Goal: Information Seeking & Learning: Learn about a topic

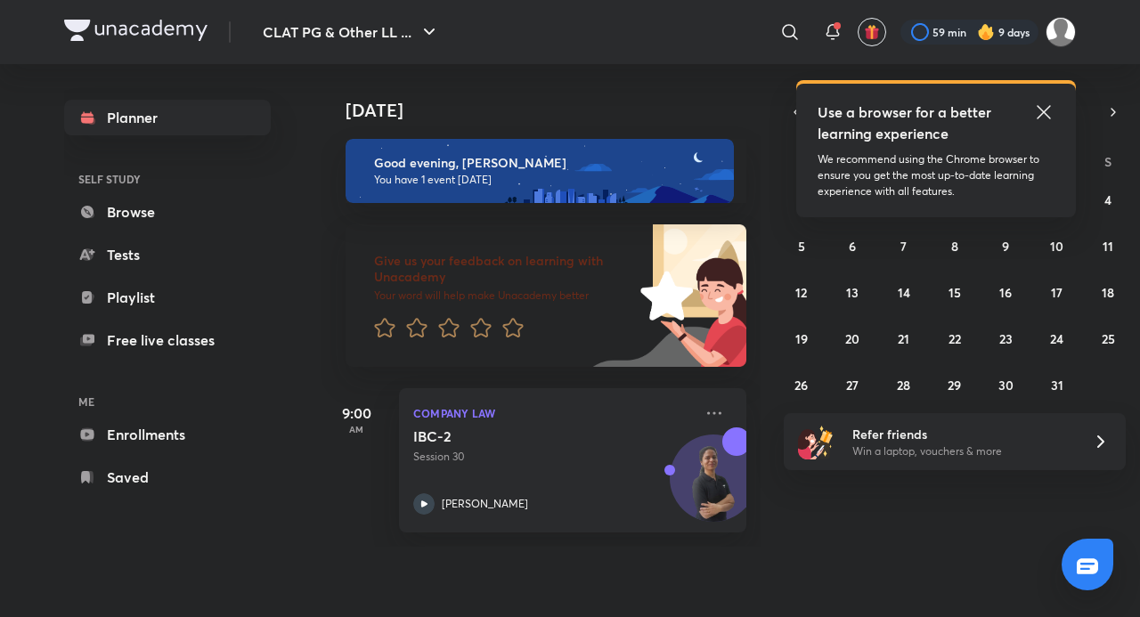
click at [1033, 114] on icon at bounding box center [1043, 112] width 21 height 21
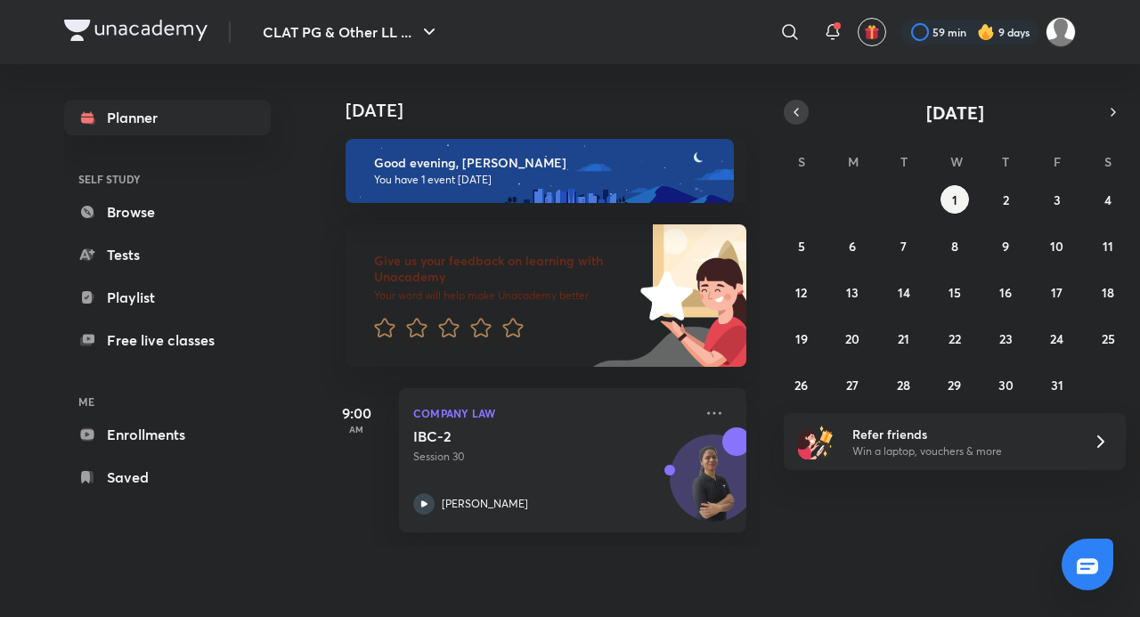
click at [796, 115] on icon "button" at bounding box center [797, 112] width 4 height 7
click at [707, 412] on icon at bounding box center [714, 413] width 14 height 3
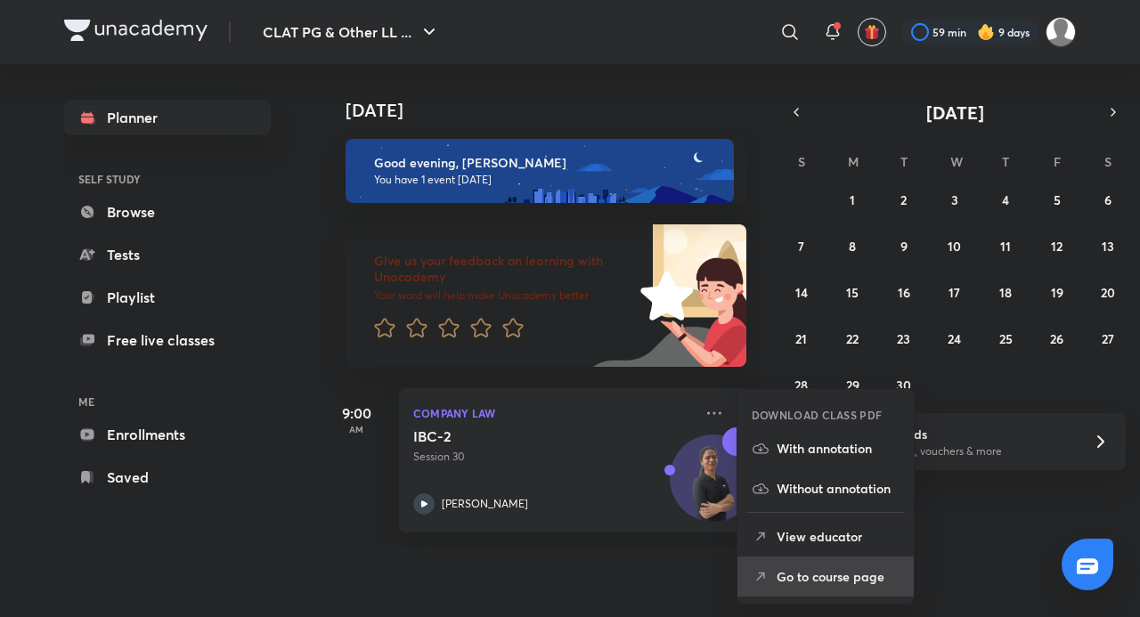
click at [862, 583] on p "Go to course page" at bounding box center [838, 577] width 123 height 19
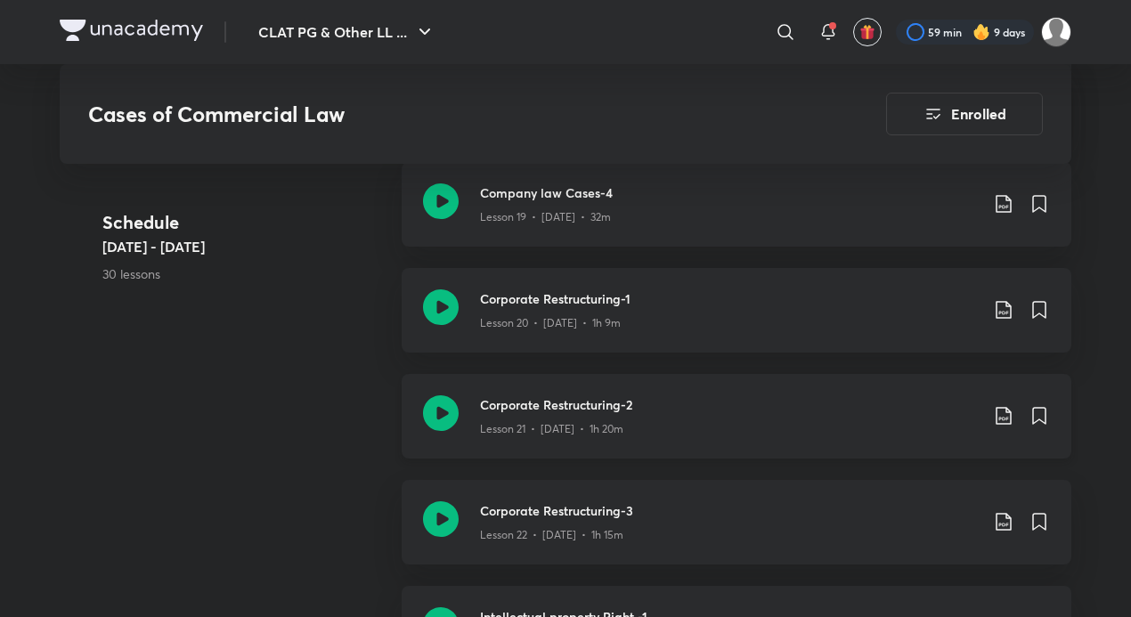
scroll to position [3029, 0]
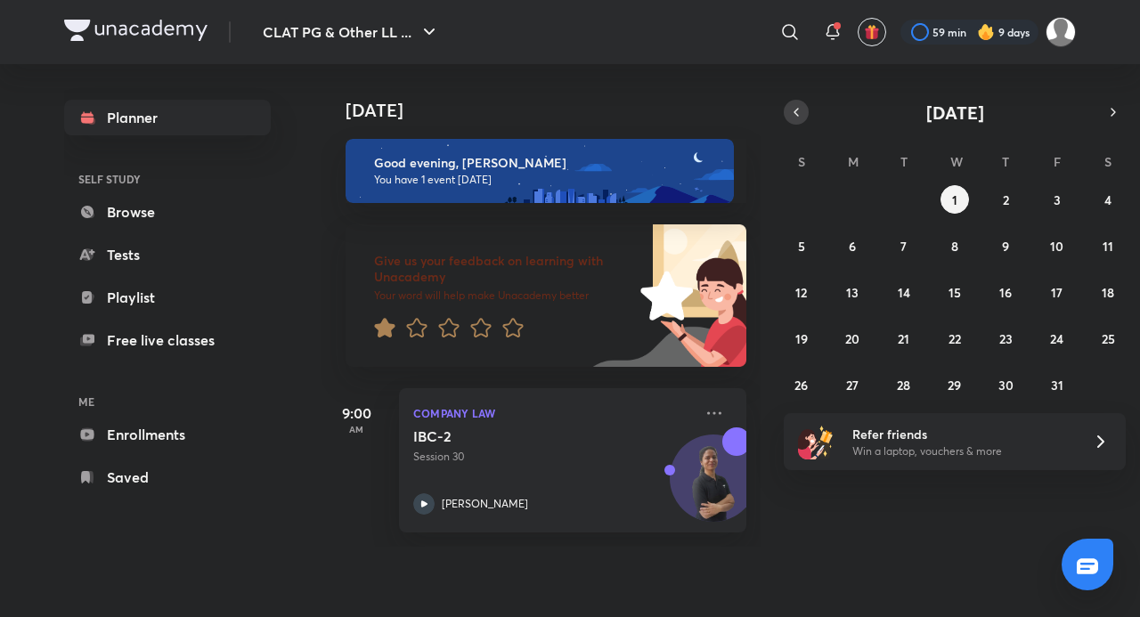
click at [795, 119] on icon "button" at bounding box center [796, 112] width 14 height 16
click at [890, 393] on div "31 1 2 3 4 5 6 7 8 9 10 11 12 13 14 15 16 17 18 19 20 21 22 23 24 25 26 27 28 2…" at bounding box center [955, 292] width 342 height 214
click at [893, 387] on button "30" at bounding box center [904, 385] width 29 height 29
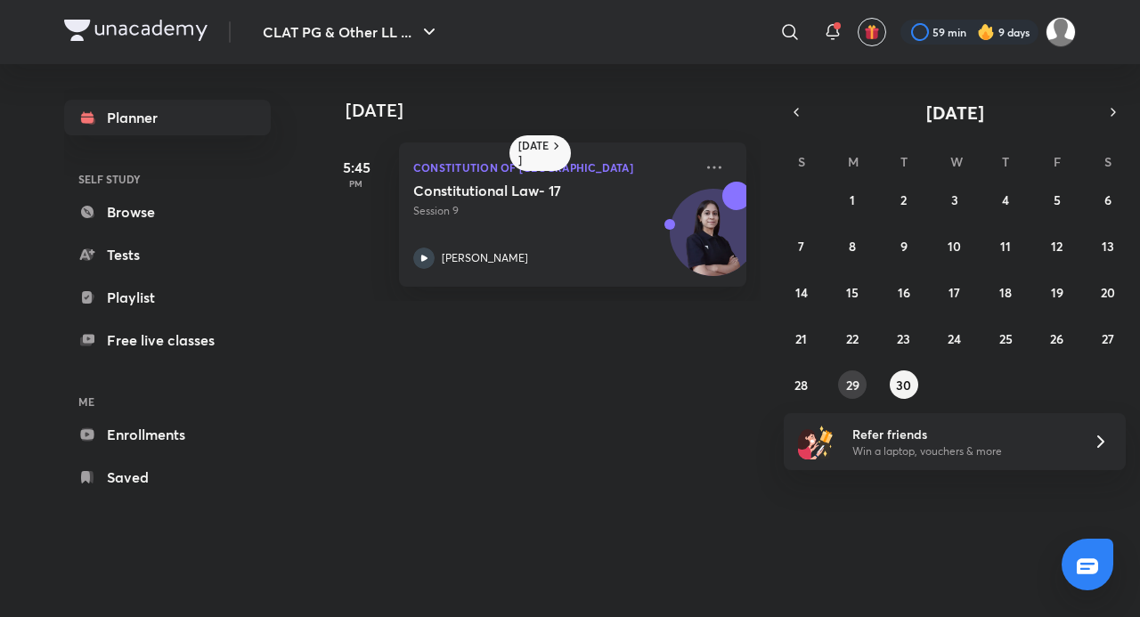
click at [845, 377] on button "29" at bounding box center [852, 385] width 29 height 29
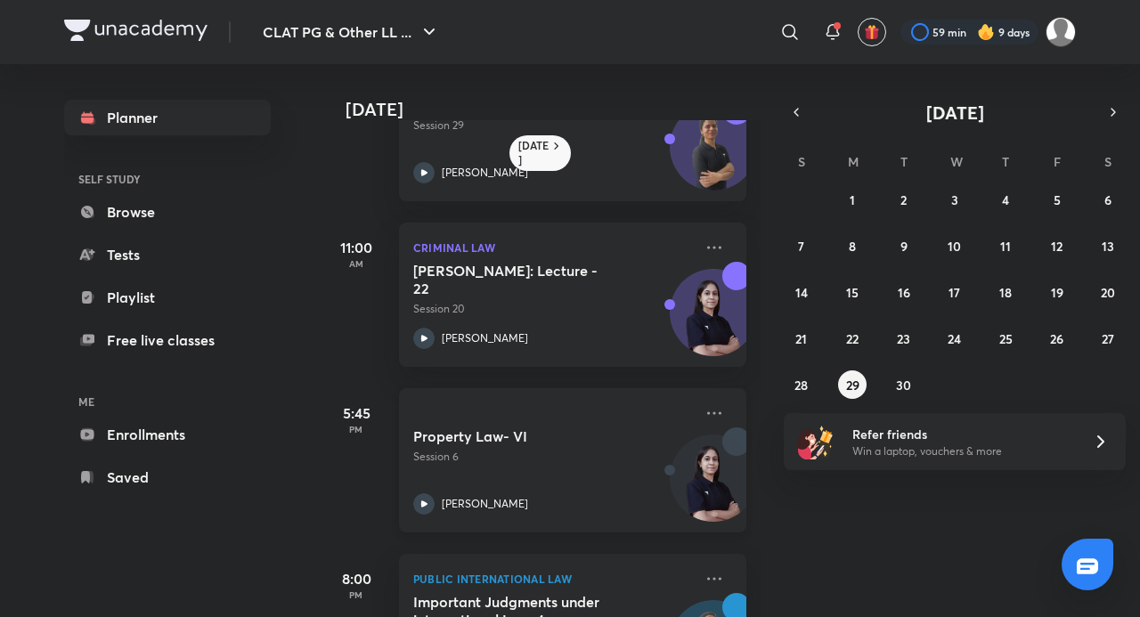
scroll to position [194, 0]
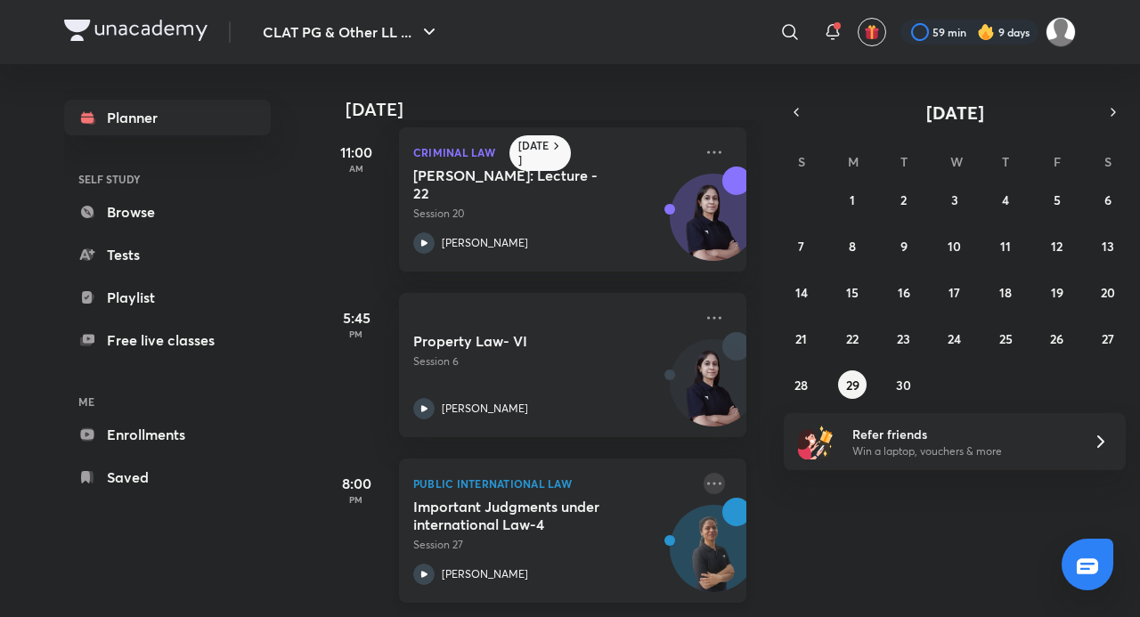
click at [707, 473] on icon at bounding box center [714, 483] width 21 height 21
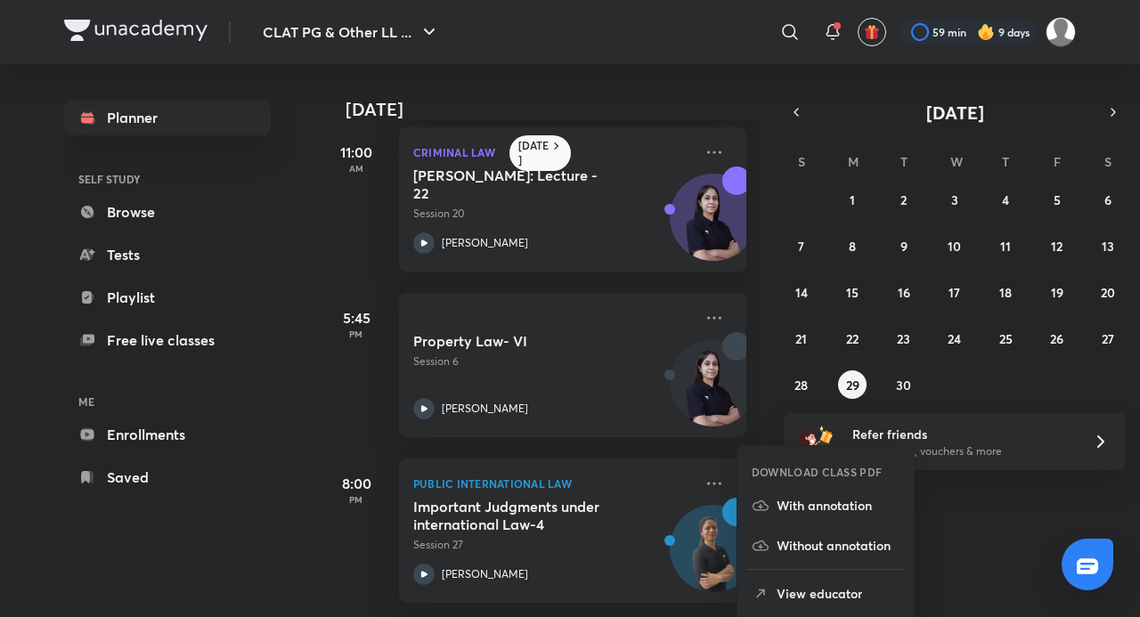
click at [955, 534] on div "29 September 9:00 AM Company Law IBC-1 Session 29 Anuja Chaturvedi 11:00 AM Cri…" at bounding box center [729, 340] width 816 height 553
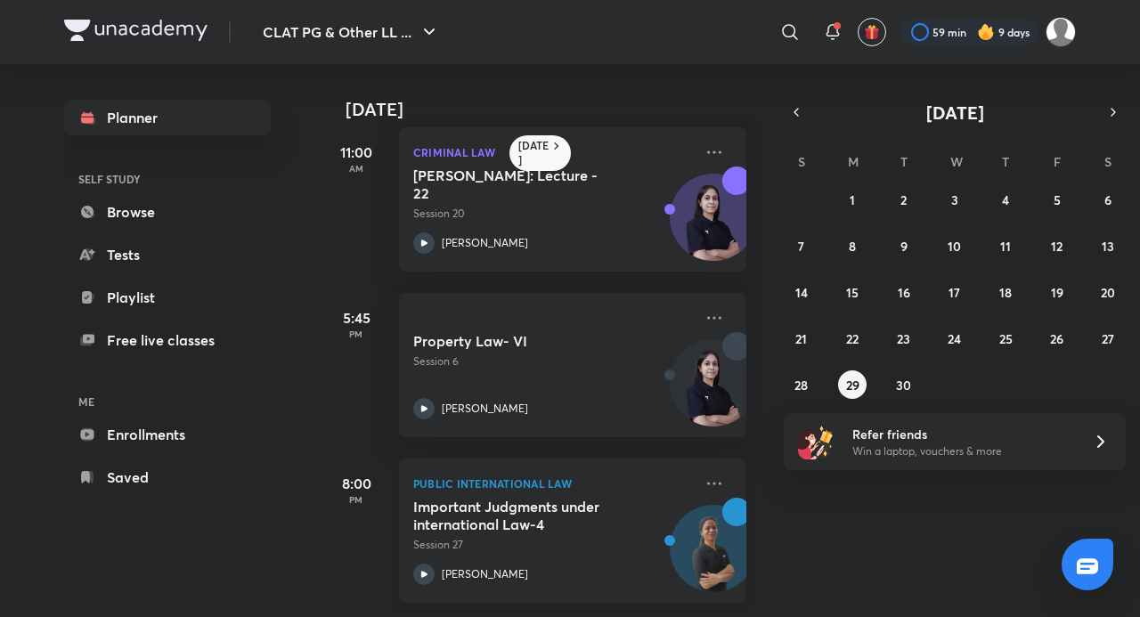
click at [711, 469] on div "Public International Law Important Judgments under international Law-4 Session …" at bounding box center [572, 531] width 347 height 144
click at [707, 482] on icon at bounding box center [714, 483] width 14 height 3
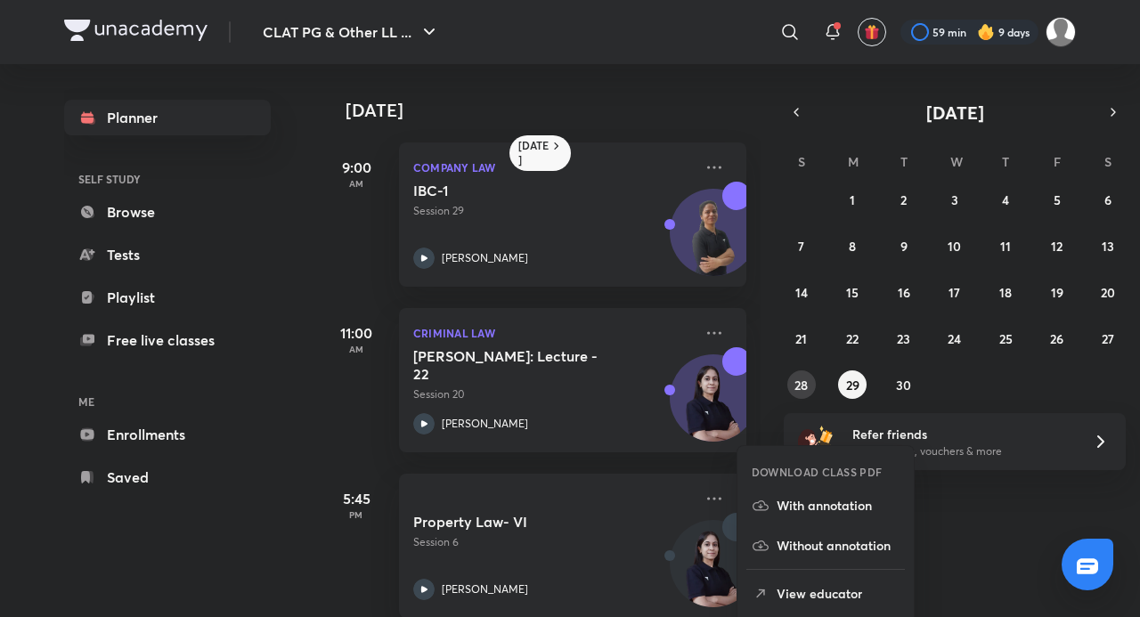
click at [805, 379] on abbr "28" at bounding box center [801, 385] width 13 height 17
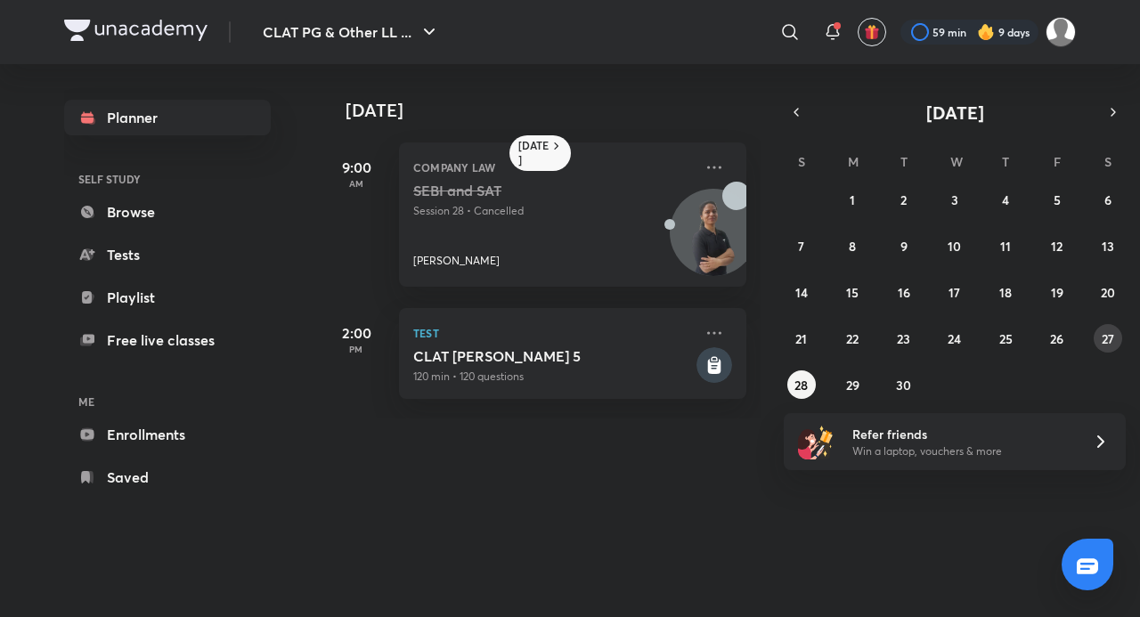
click at [1095, 331] on button "27" at bounding box center [1108, 338] width 29 height 29
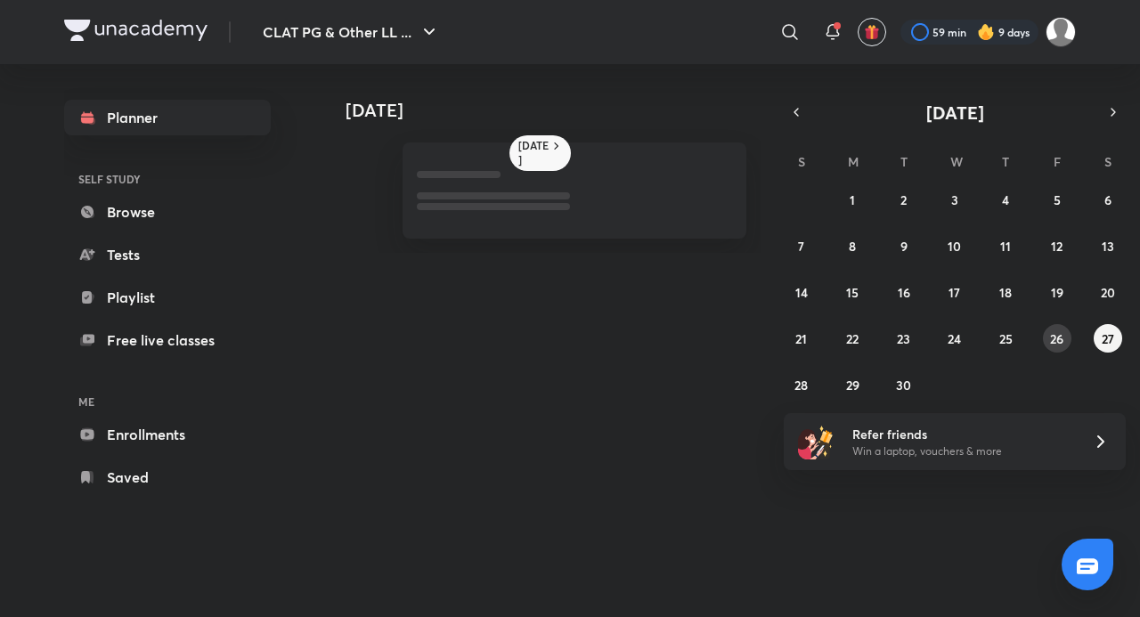
click at [1063, 331] on abbr "26" at bounding box center [1056, 339] width 13 height 17
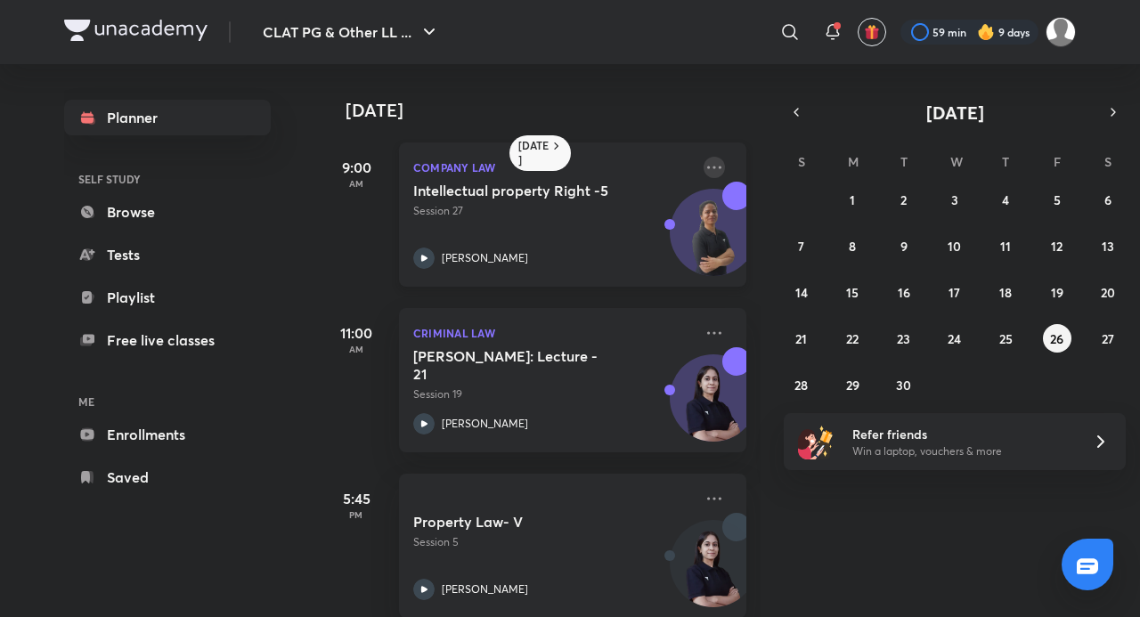
click at [704, 164] on icon at bounding box center [714, 167] width 21 height 21
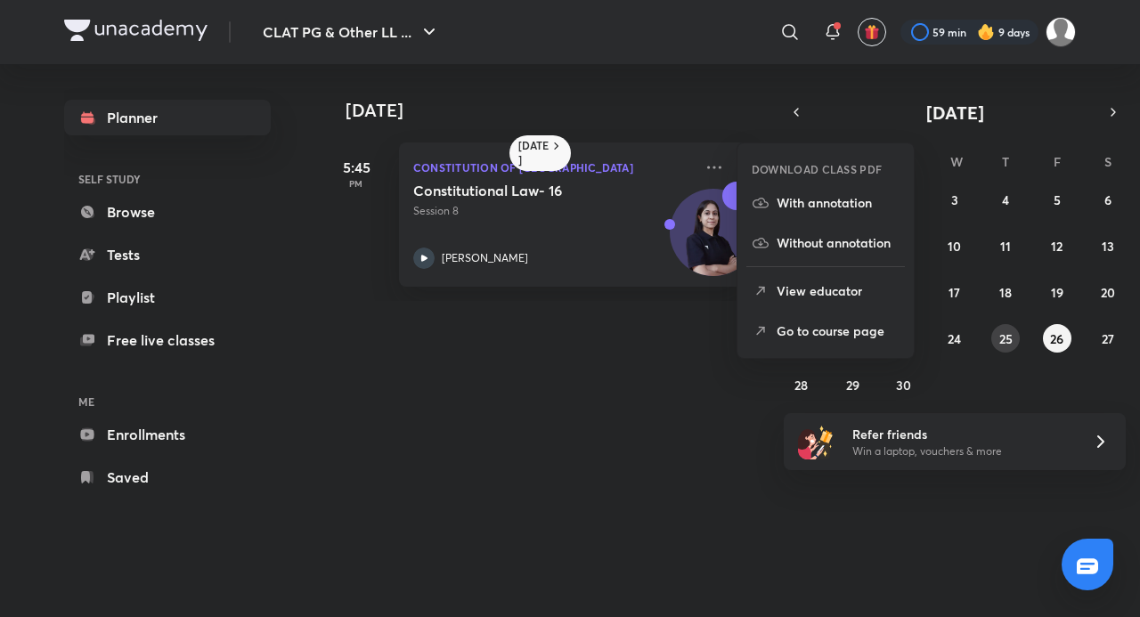
click at [1001, 339] on abbr "25" at bounding box center [1006, 339] width 13 height 17
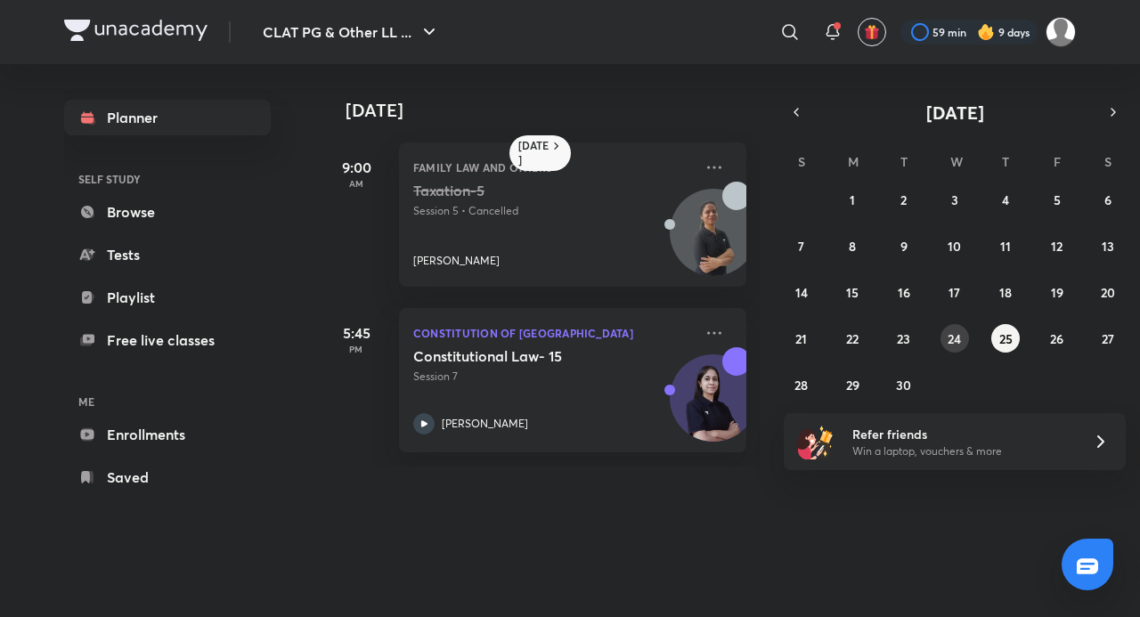
click at [957, 337] on abbr "24" at bounding box center [954, 339] width 13 height 17
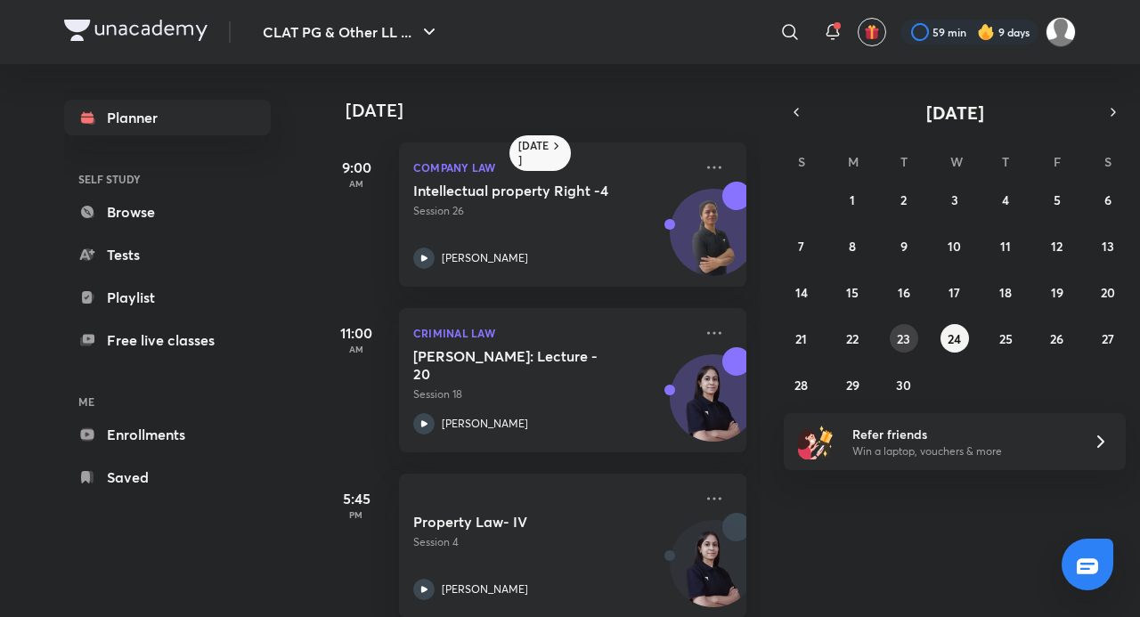
click at [914, 339] on button "23" at bounding box center [904, 338] width 29 height 29
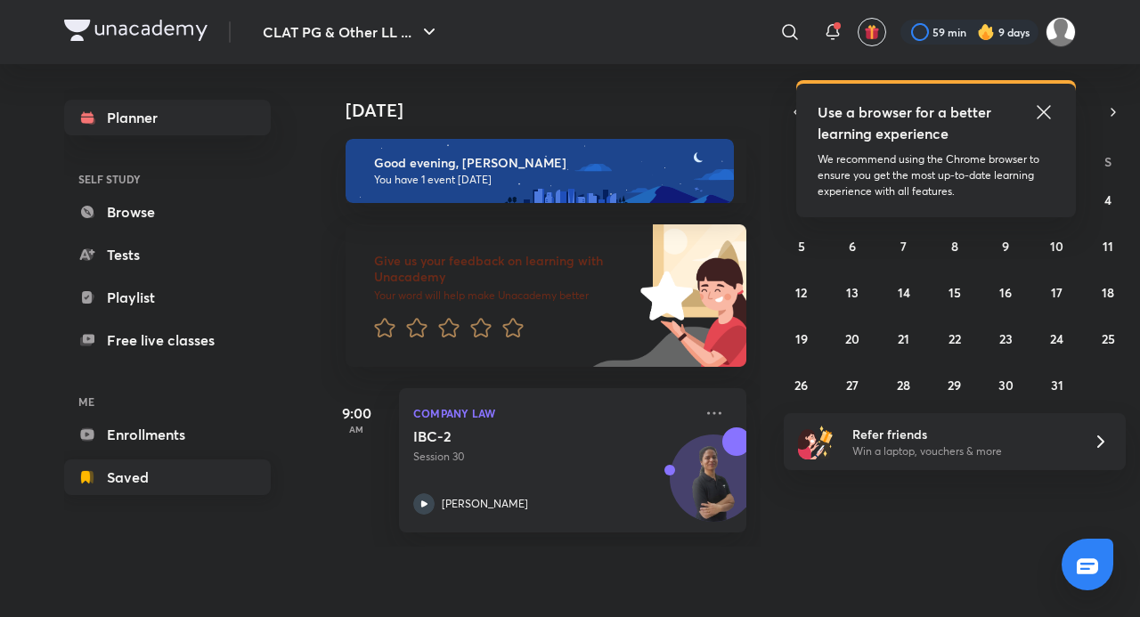
click at [157, 477] on link "Saved" at bounding box center [167, 478] width 207 height 36
click at [704, 408] on icon at bounding box center [714, 413] width 21 height 21
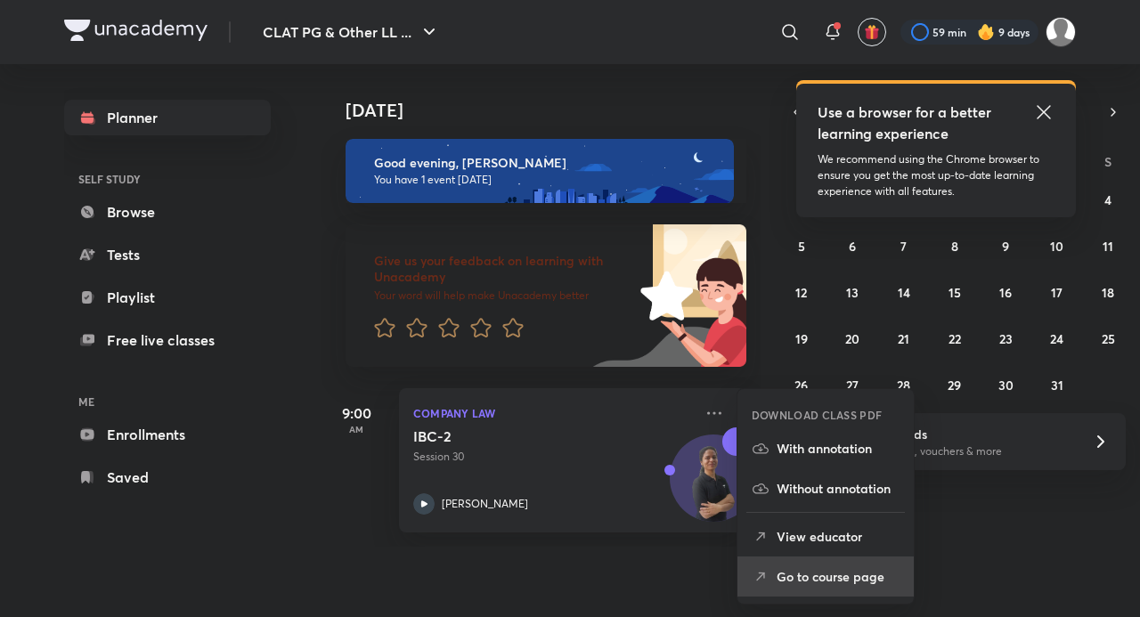
click at [788, 568] on p "Go to course page" at bounding box center [838, 577] width 123 height 19
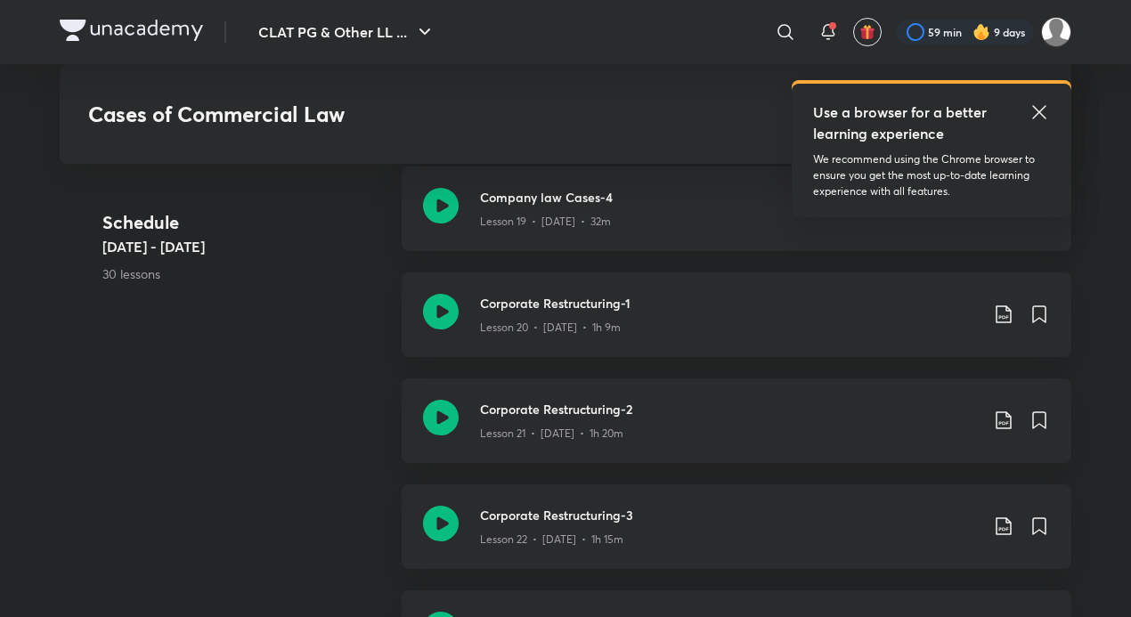
scroll to position [3029, 0]
click at [453, 312] on icon at bounding box center [441, 314] width 36 height 36
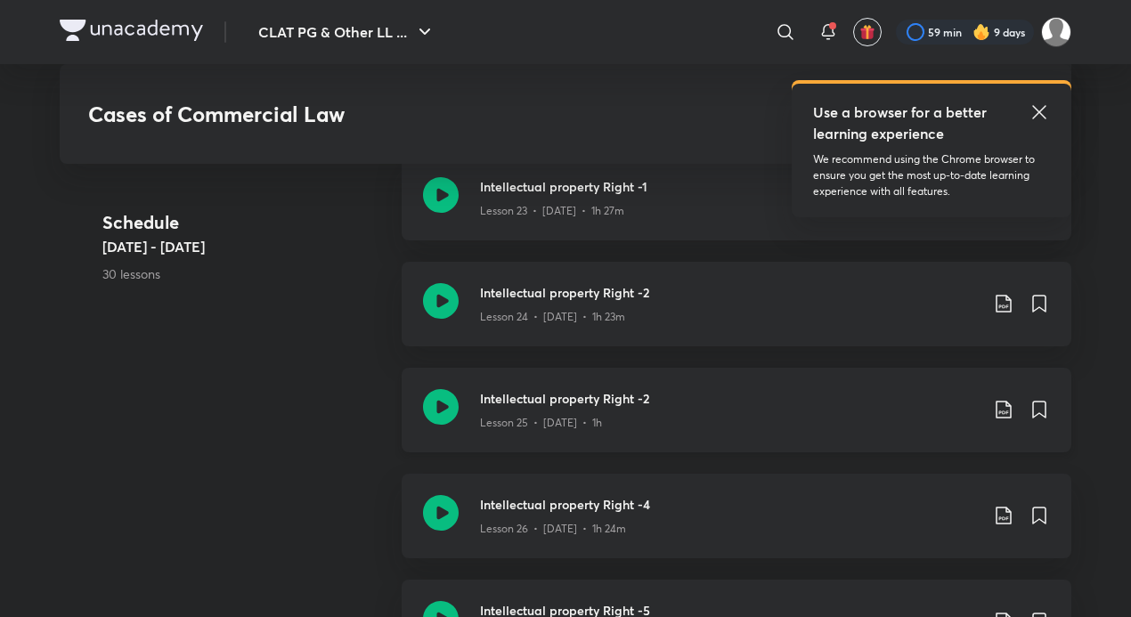
scroll to position [3029, 0]
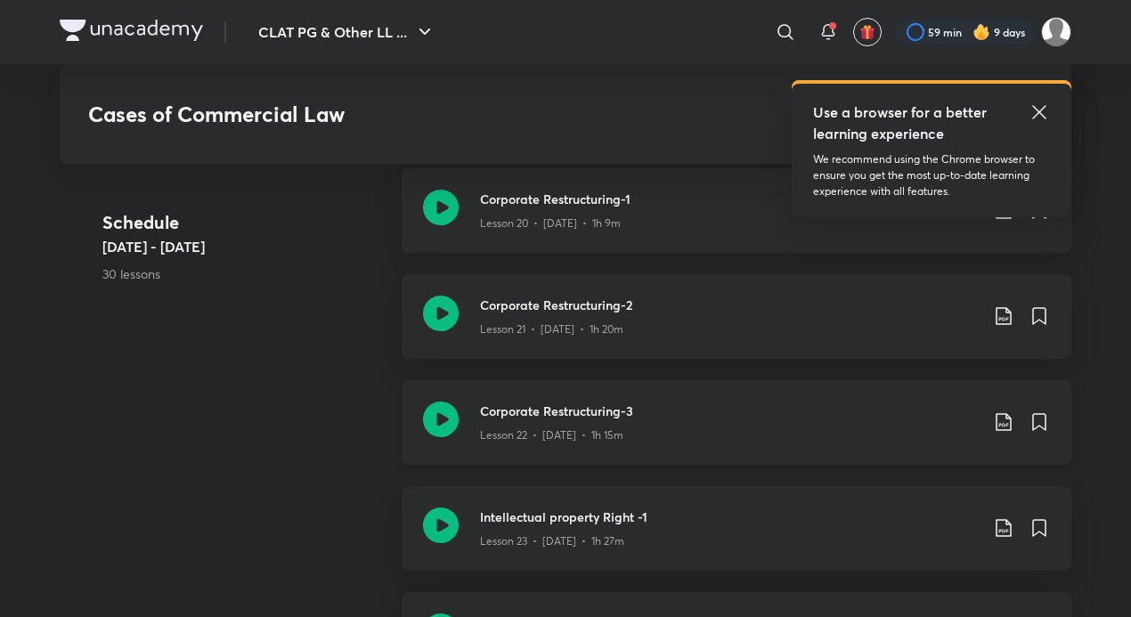
click at [488, 431] on p "Lesson 22 • [DATE] • 1h 15m" at bounding box center [551, 436] width 143 height 16
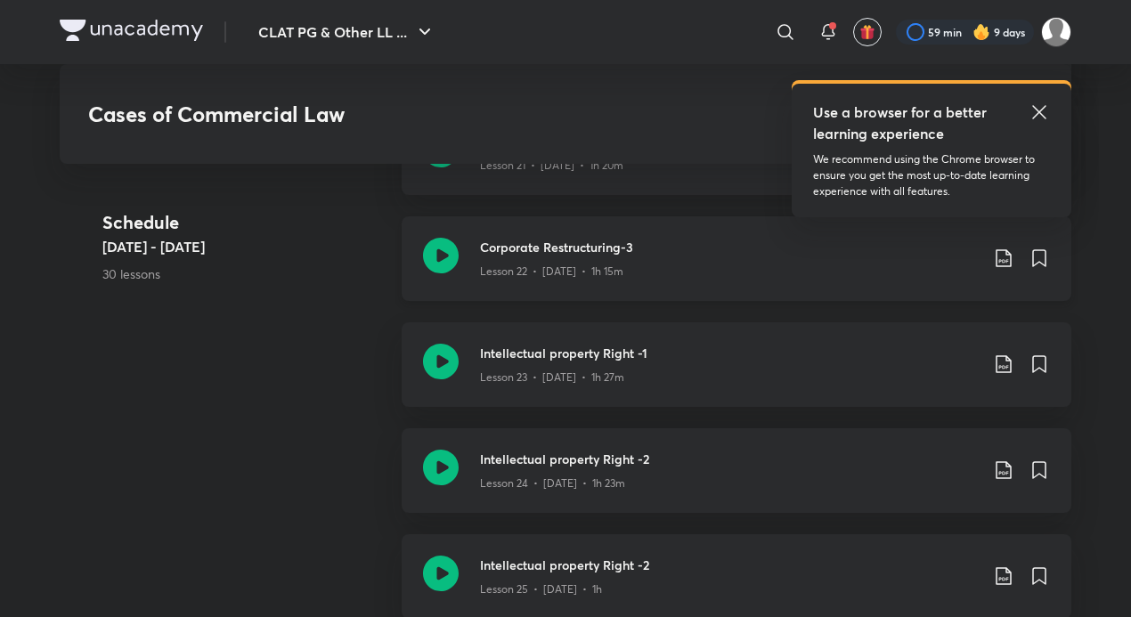
scroll to position [3118, 0]
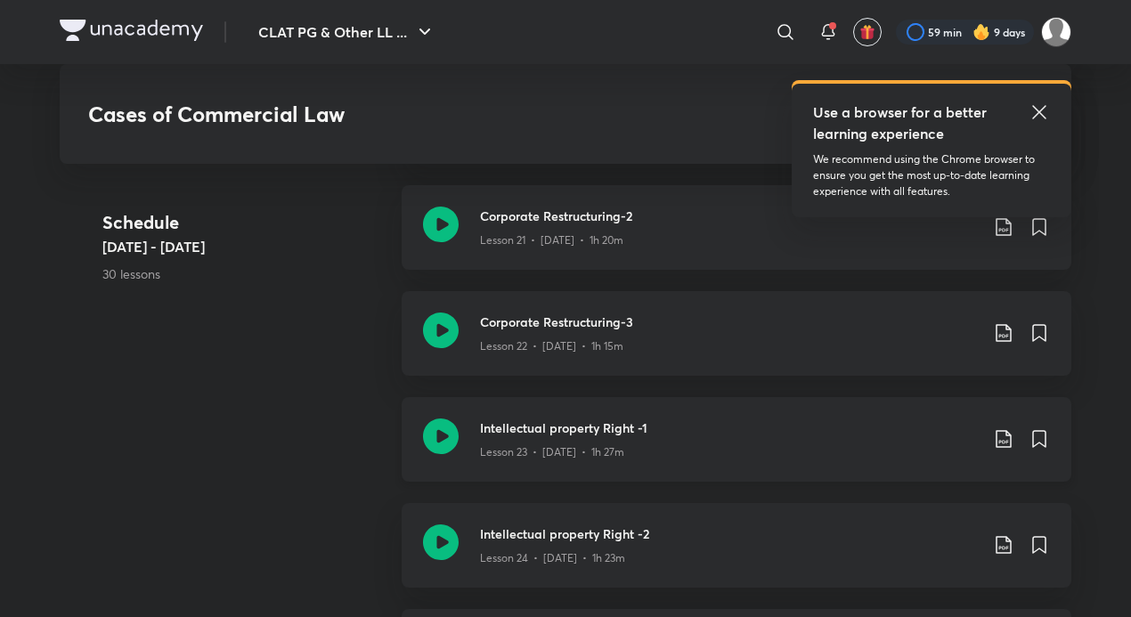
click at [456, 445] on icon at bounding box center [441, 437] width 36 height 36
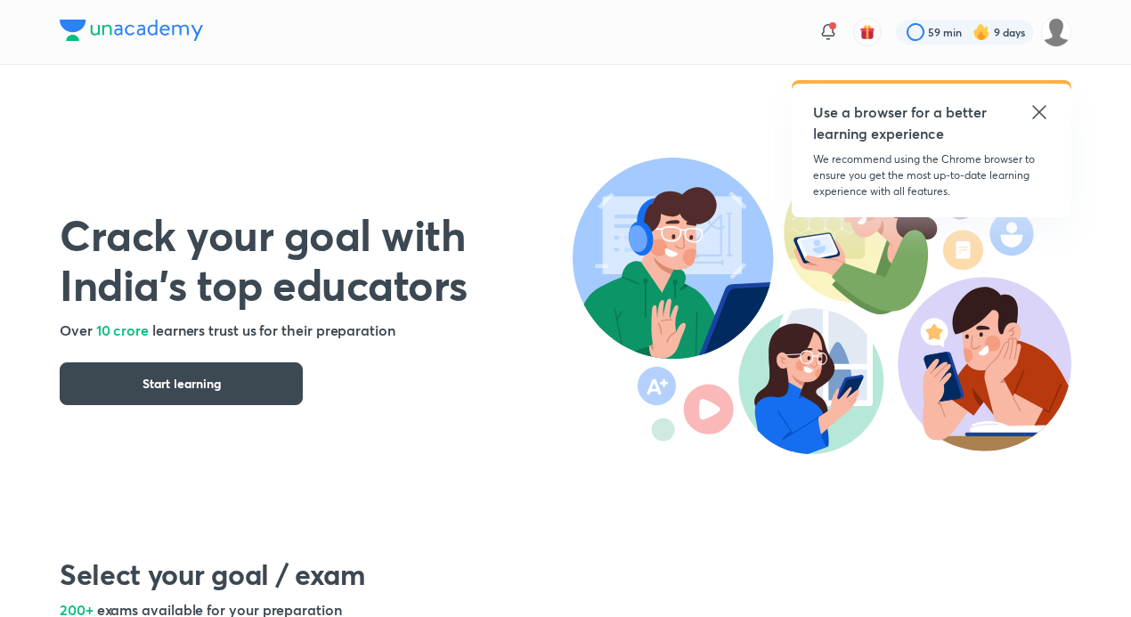
click at [1040, 106] on icon at bounding box center [1039, 112] width 21 height 21
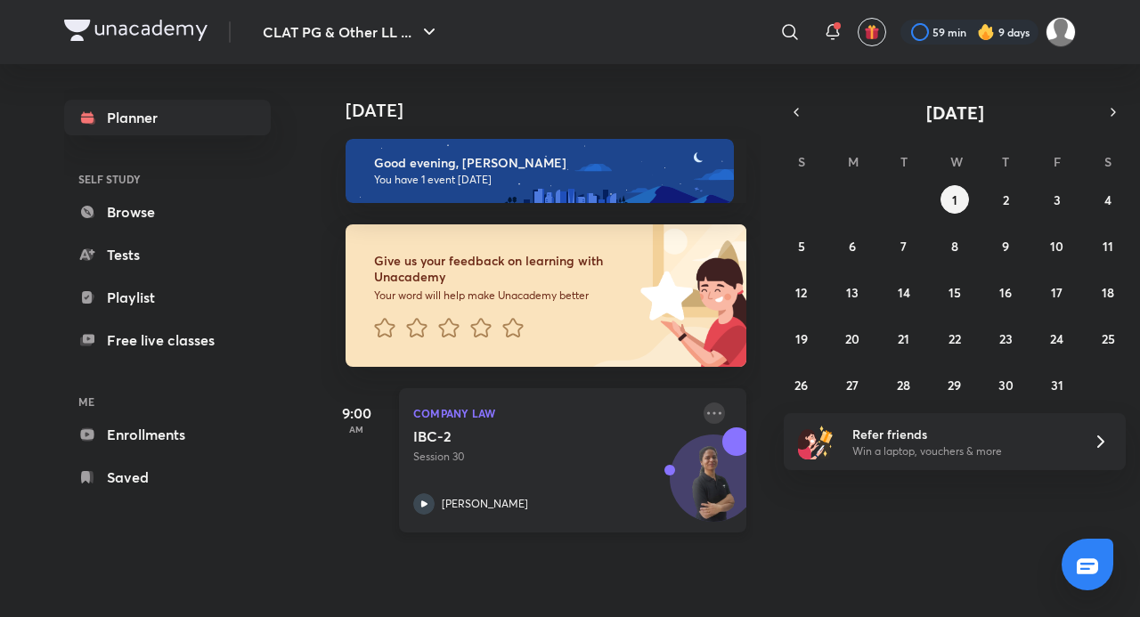
click at [708, 416] on icon at bounding box center [714, 413] width 21 height 21
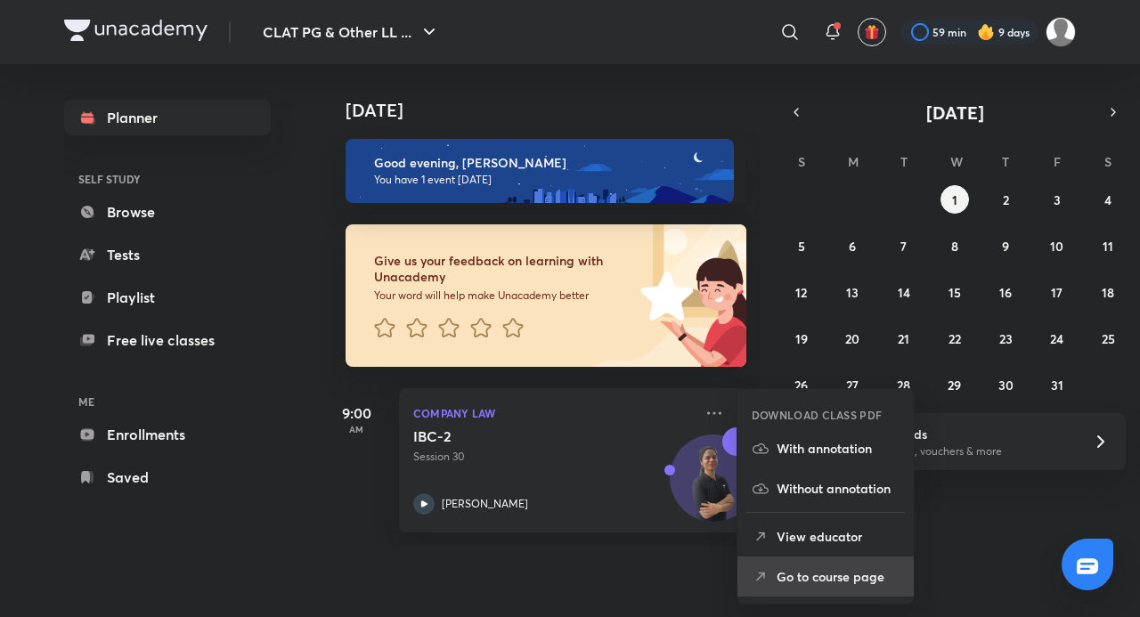
click at [799, 569] on p "Go to course page" at bounding box center [838, 577] width 123 height 19
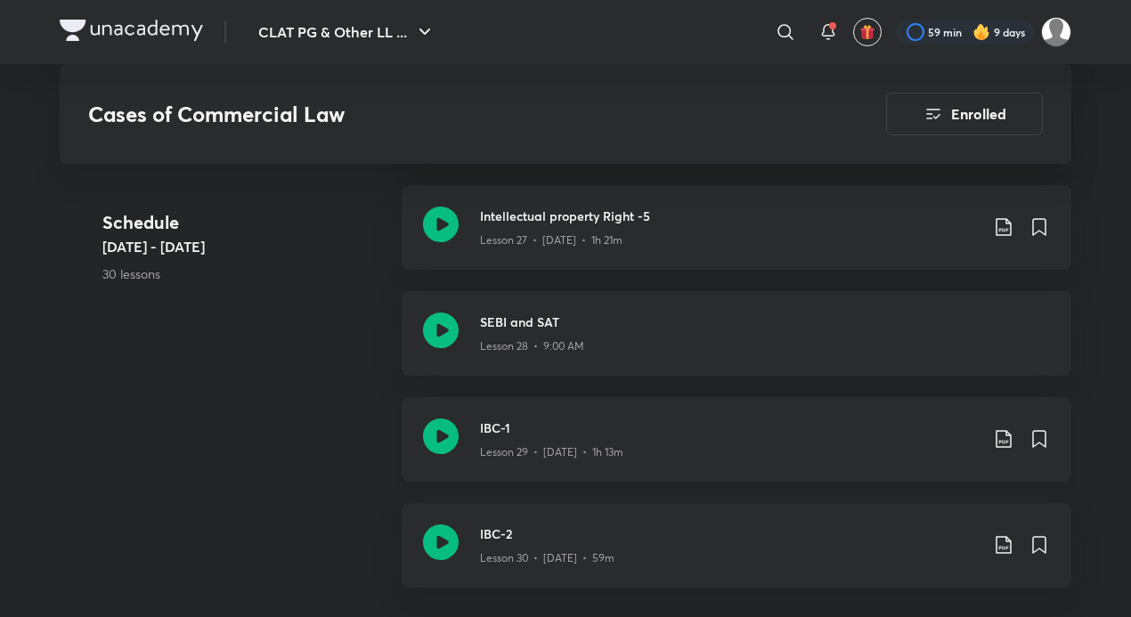
scroll to position [3653, 0]
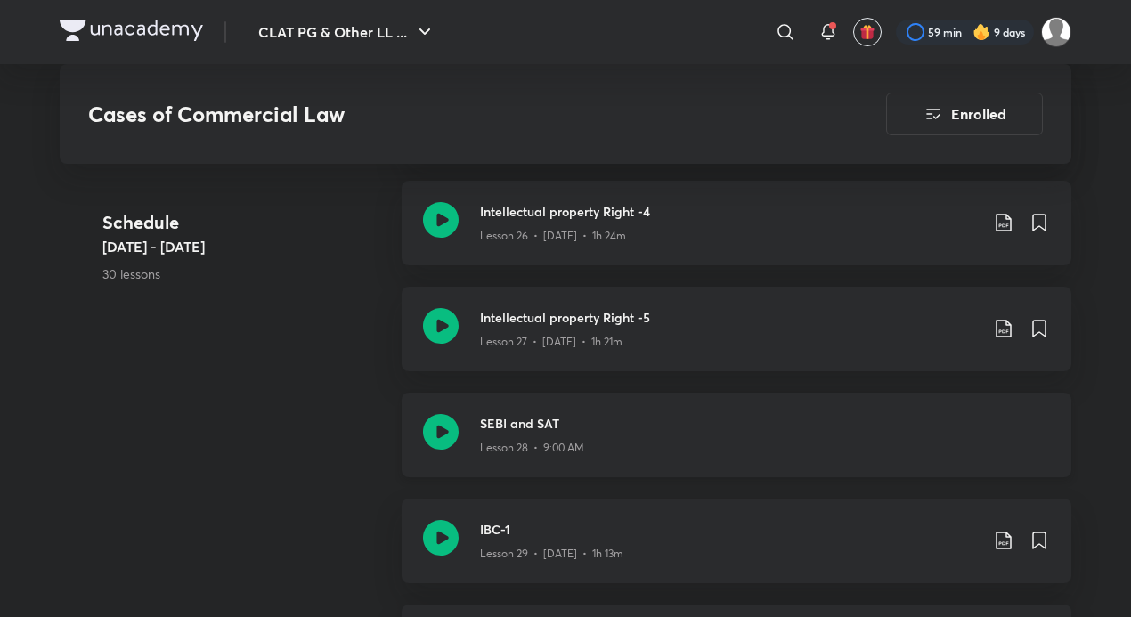
click at [501, 444] on p "Lesson 28 • 9:00 AM" at bounding box center [532, 448] width 104 height 16
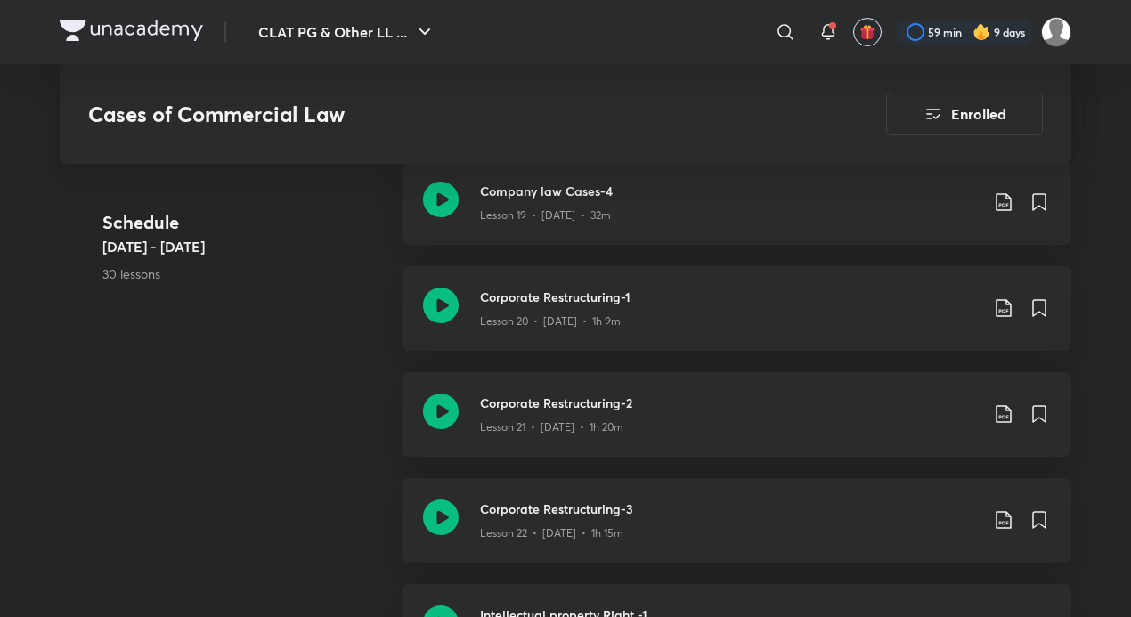
scroll to position [2851, 0]
